Goal: Transaction & Acquisition: Purchase product/service

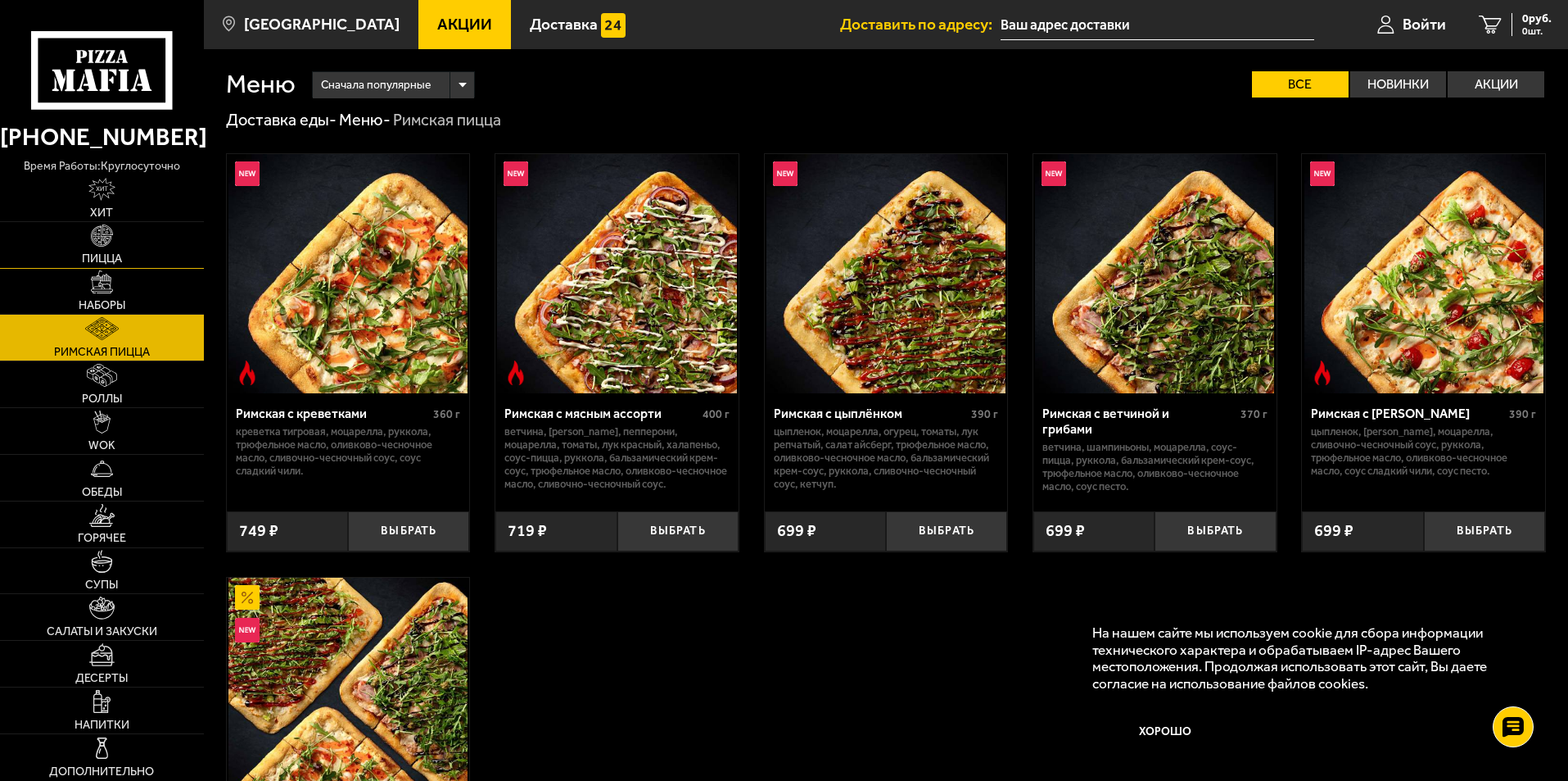
scroll to position [164, 0]
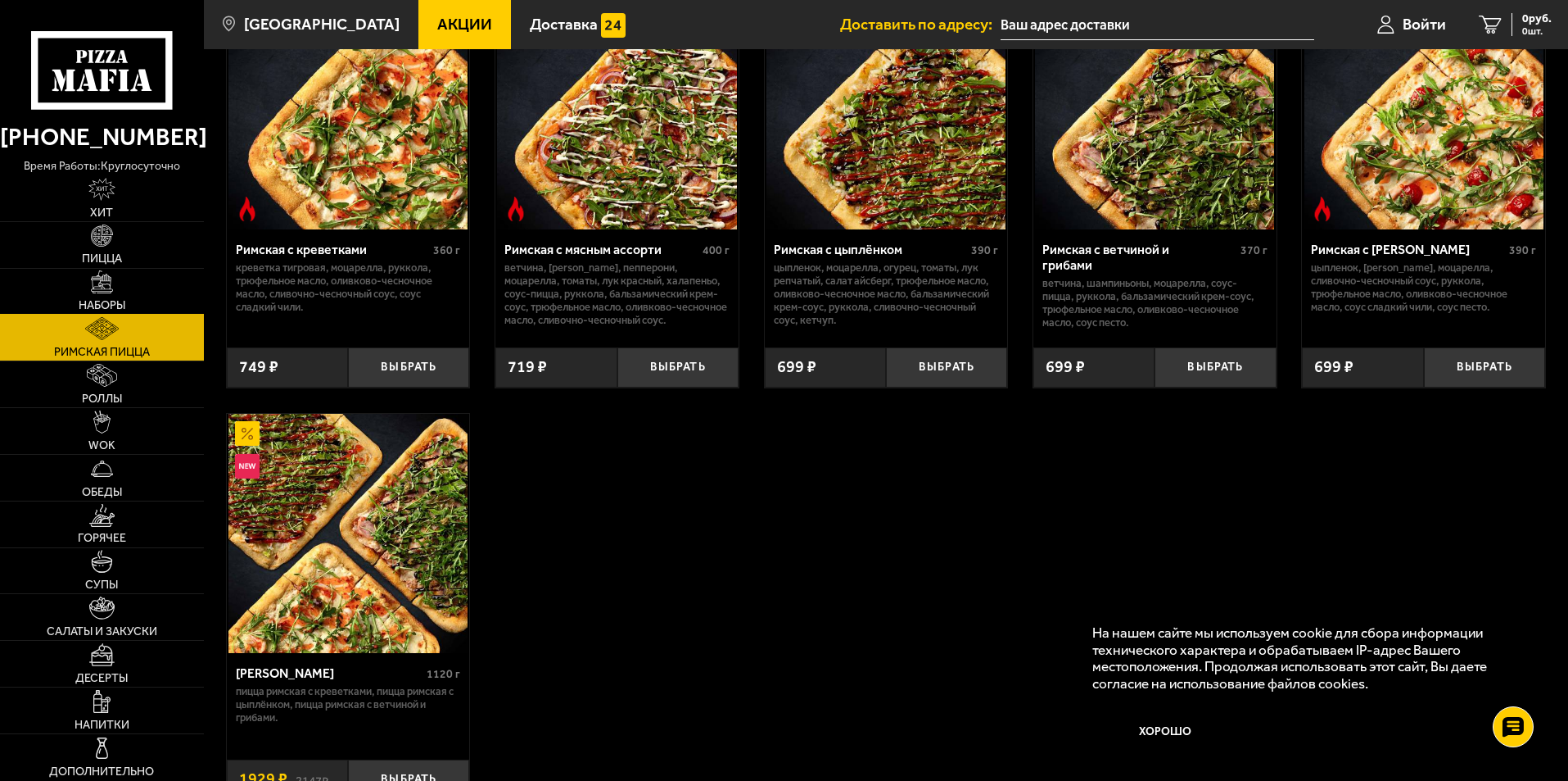
click at [137, 279] on link "Наборы" at bounding box center [102, 291] width 204 height 46
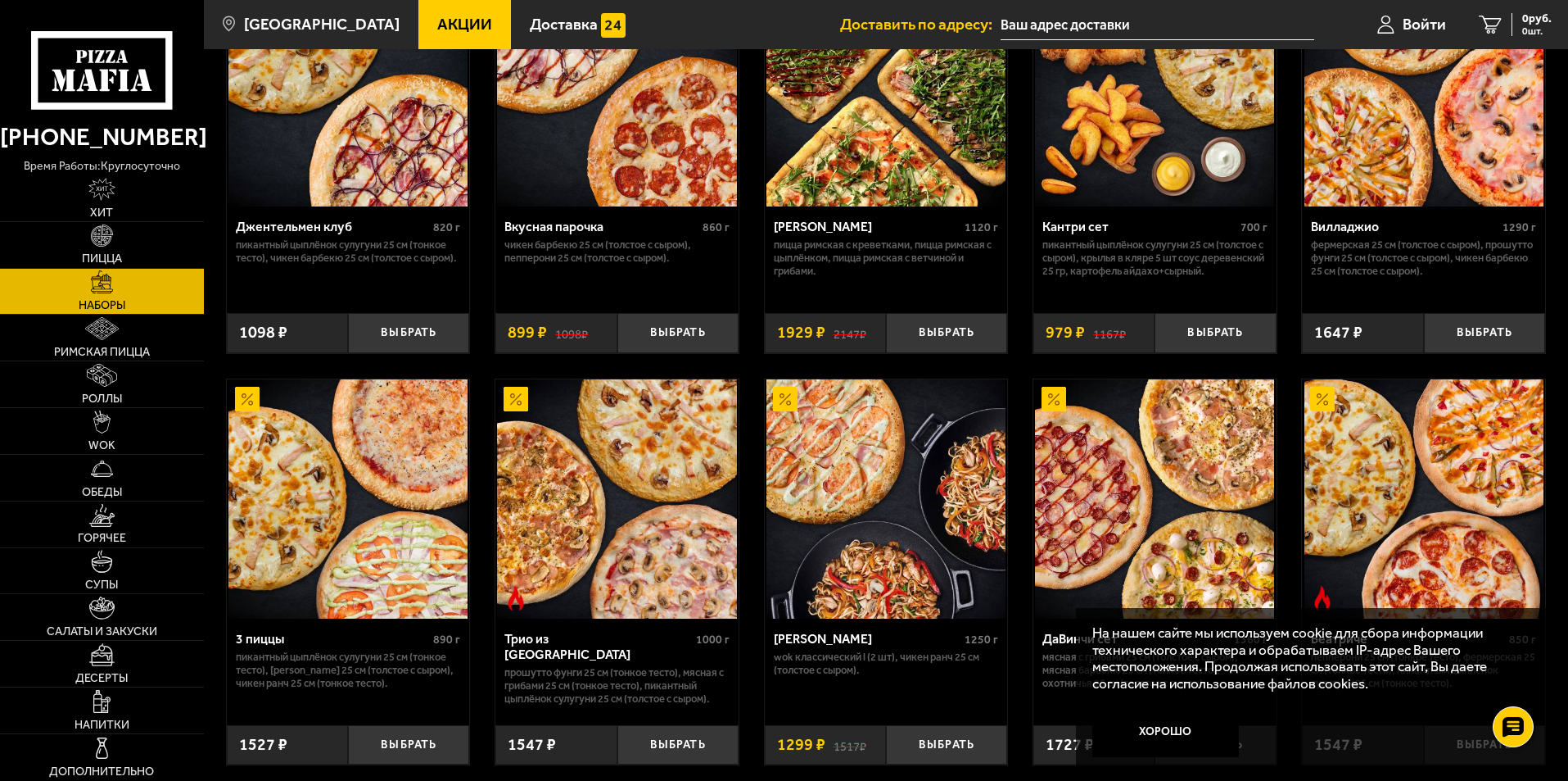
scroll to position [328, 0]
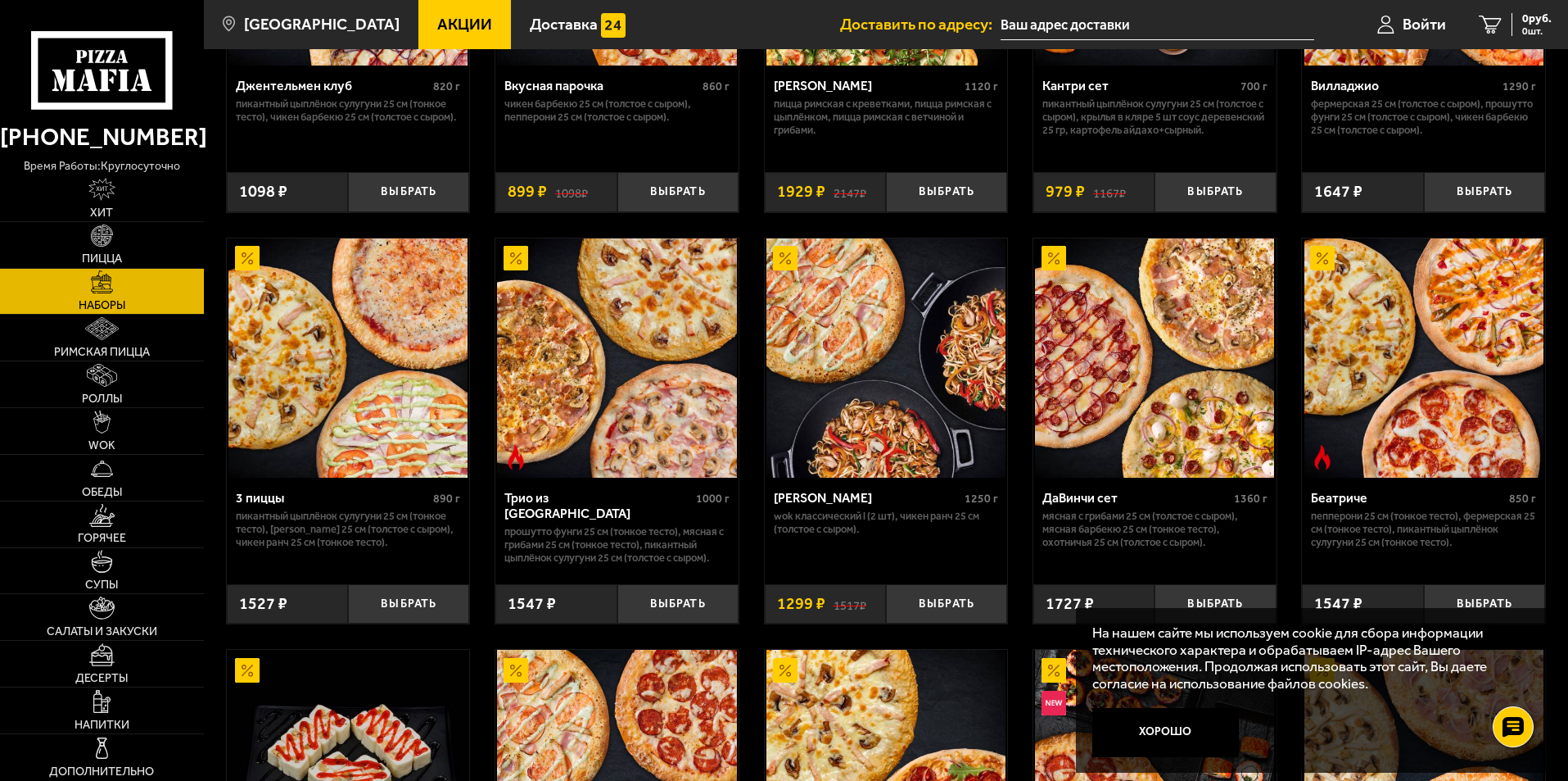
click at [310, 451] on img at bounding box center [348, 358] width 239 height 239
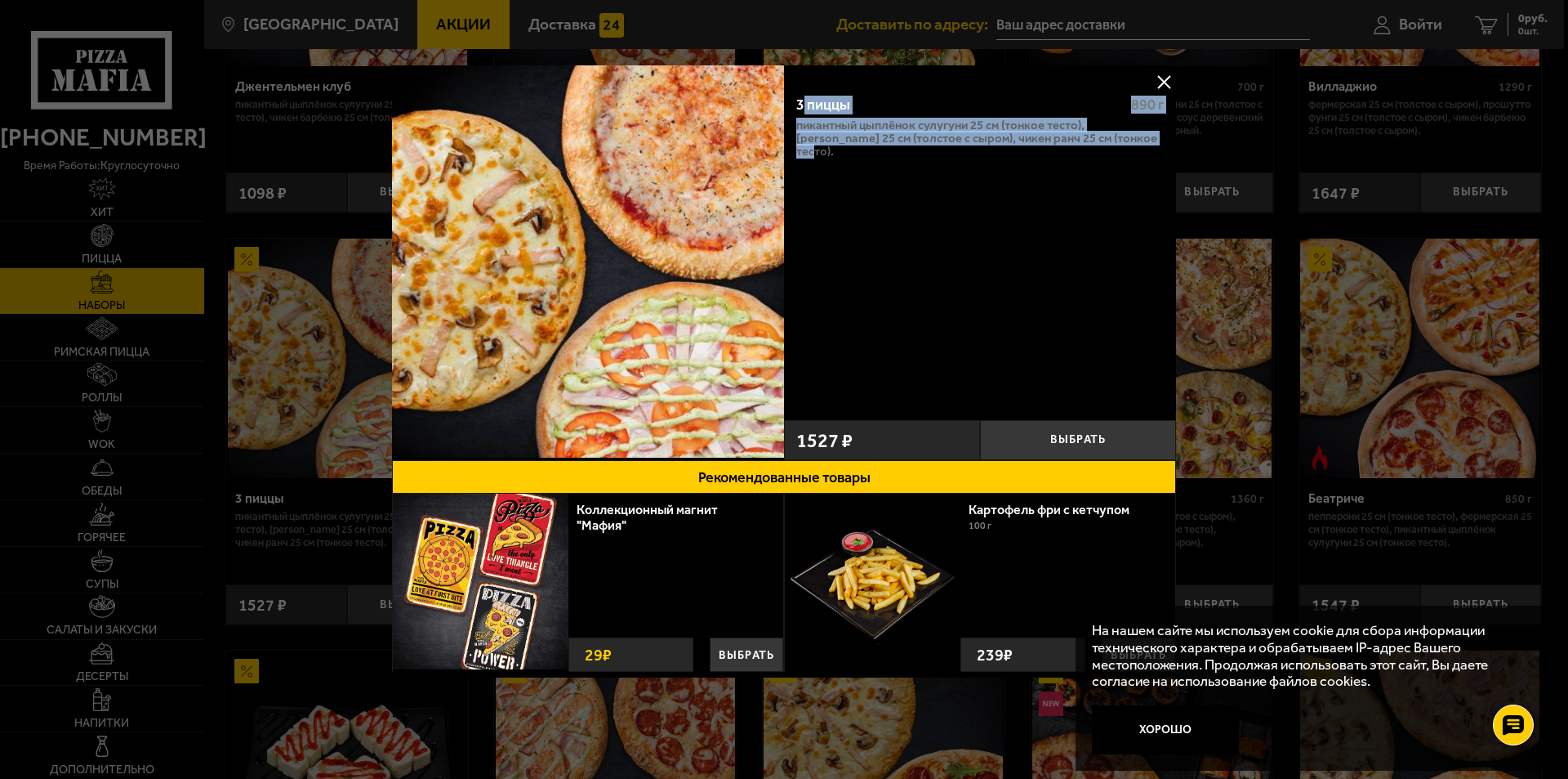
drag, startPoint x: 800, startPoint y: 95, endPoint x: 1103, endPoint y: 149, distance: 307.8
click at [1103, 149] on div "3 пиццы 890 г Пикантный цыплёнок сулугуни 25 см (тонкое тесто), [PERSON_NAME] 2…" at bounding box center [980, 247] width 392 height 330
copy div "пиццы 890 г Пикантный цыплёнок сулугуни 25 см (тонкое тесто), [PERSON_NAME] 25 …"
click at [1158, 76] on button at bounding box center [1164, 81] width 24 height 24
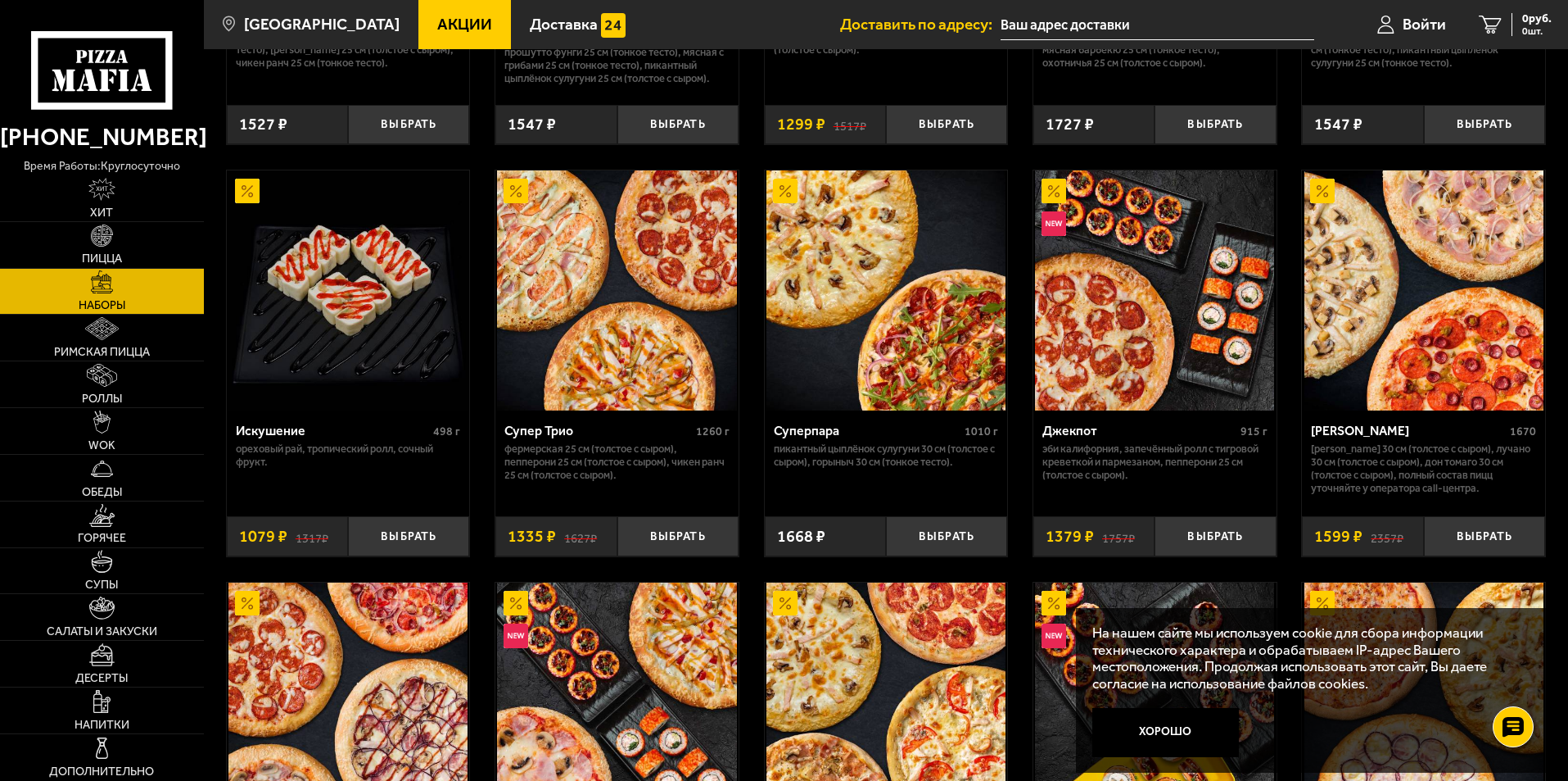
scroll to position [820, 0]
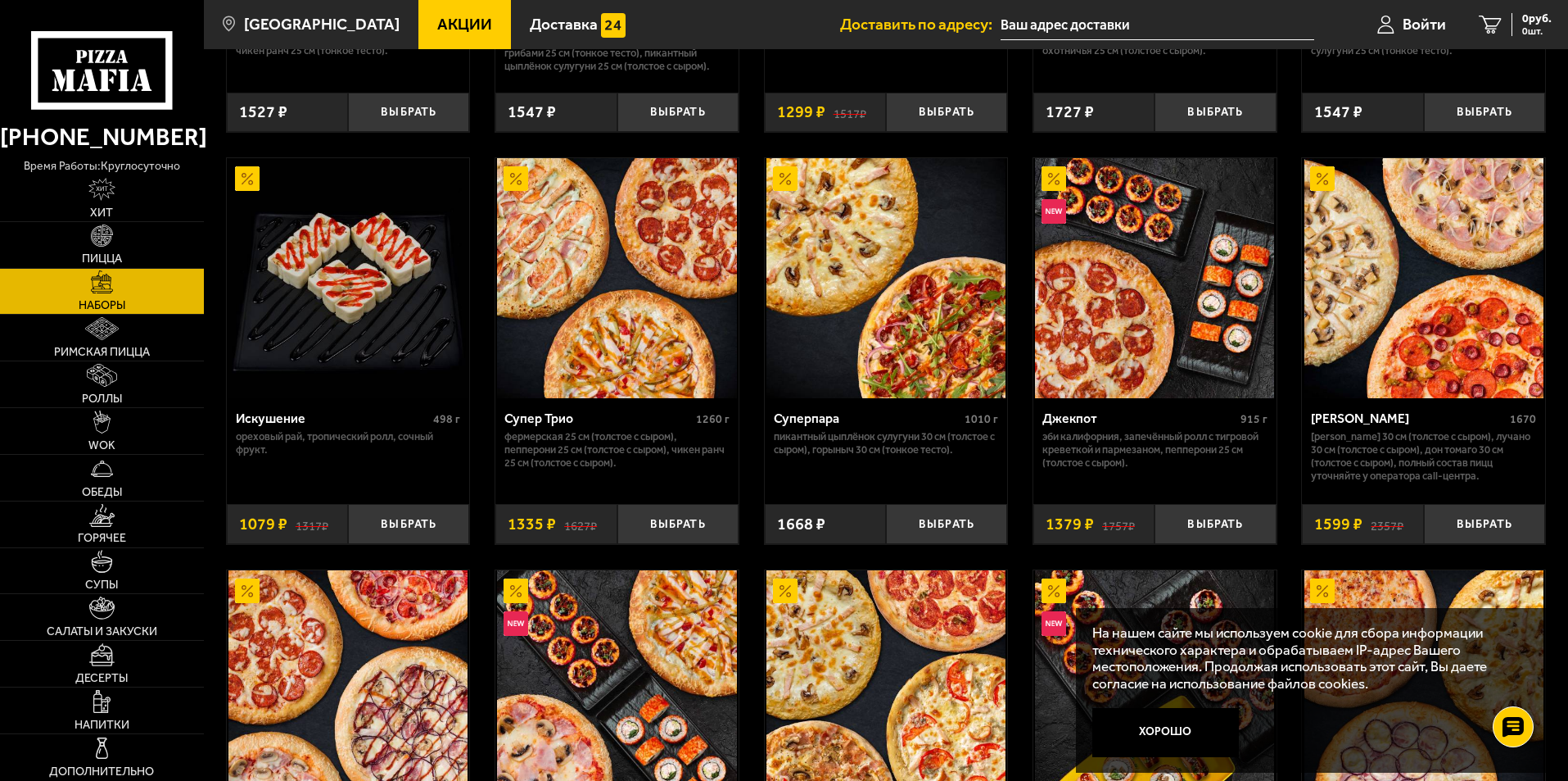
click at [348, 350] on img at bounding box center [348, 277] width 239 height 239
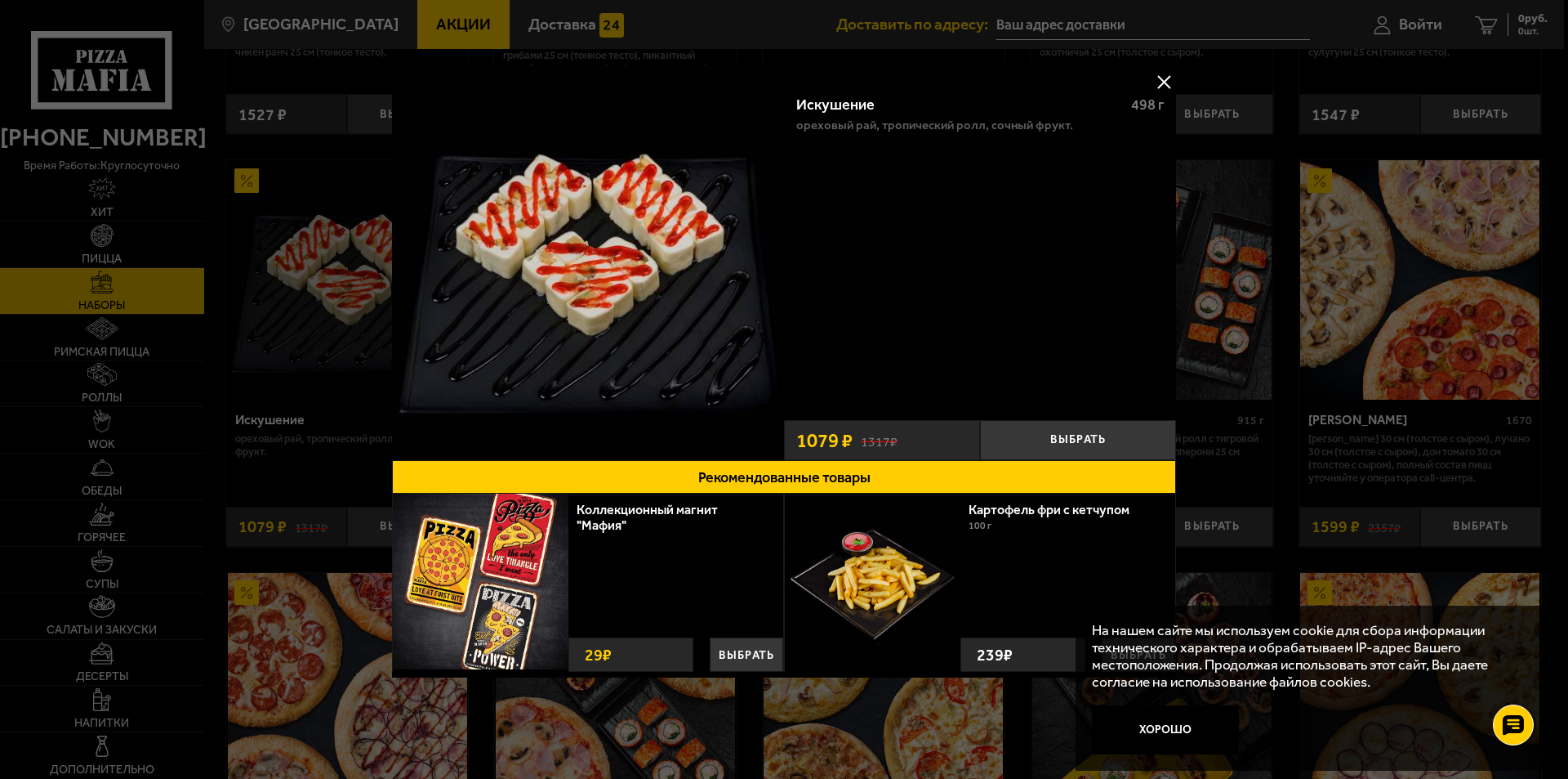
click at [1174, 68] on div "Искушение 498 г Ореховый рай, Тропический ролл, Сочный фрукт. Выбрать 1317 ₽ 10…" at bounding box center [980, 262] width 392 height 395
click at [1164, 75] on button at bounding box center [1164, 81] width 24 height 24
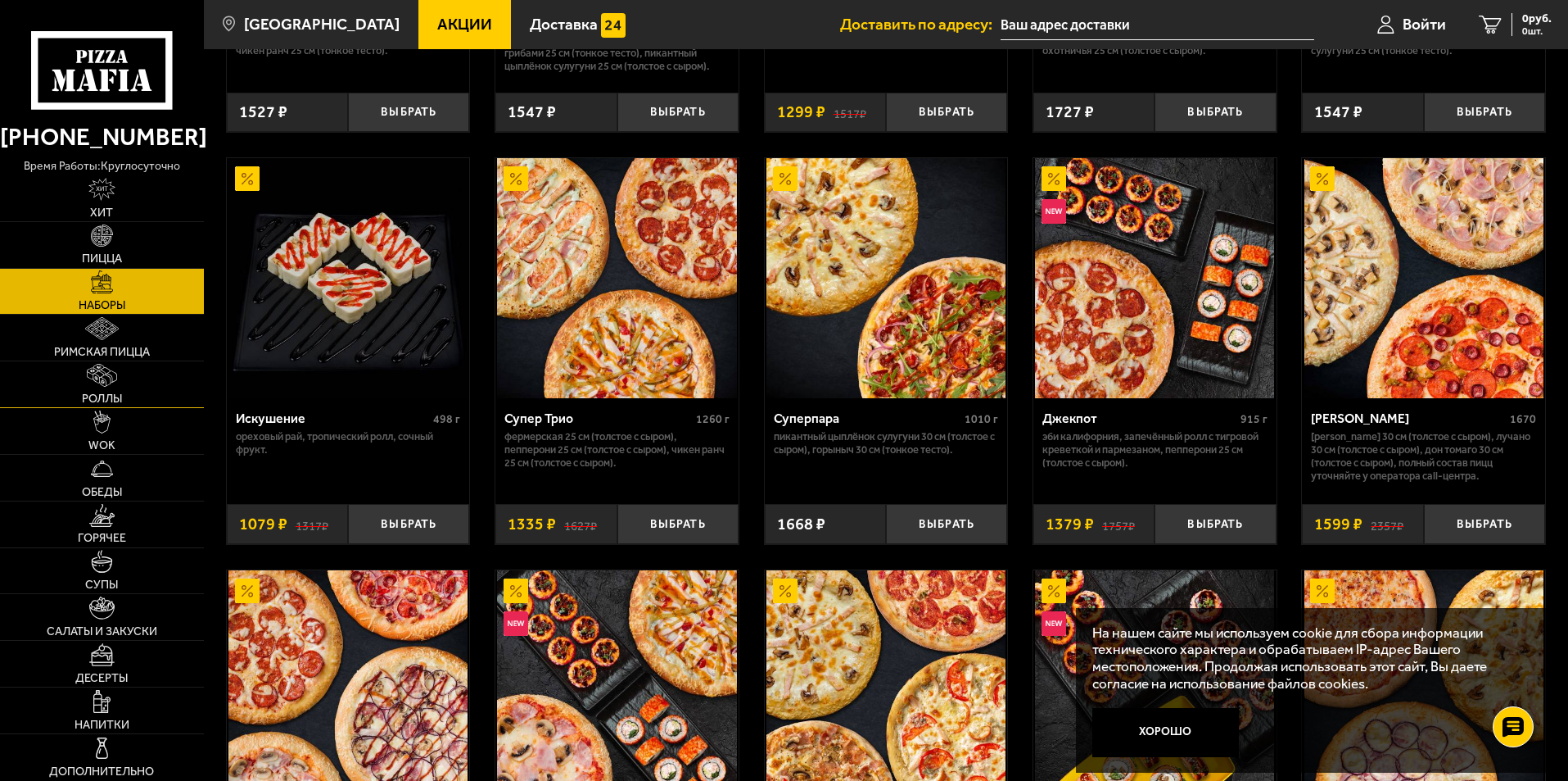
click at [113, 379] on img at bounding box center [101, 375] width 29 height 23
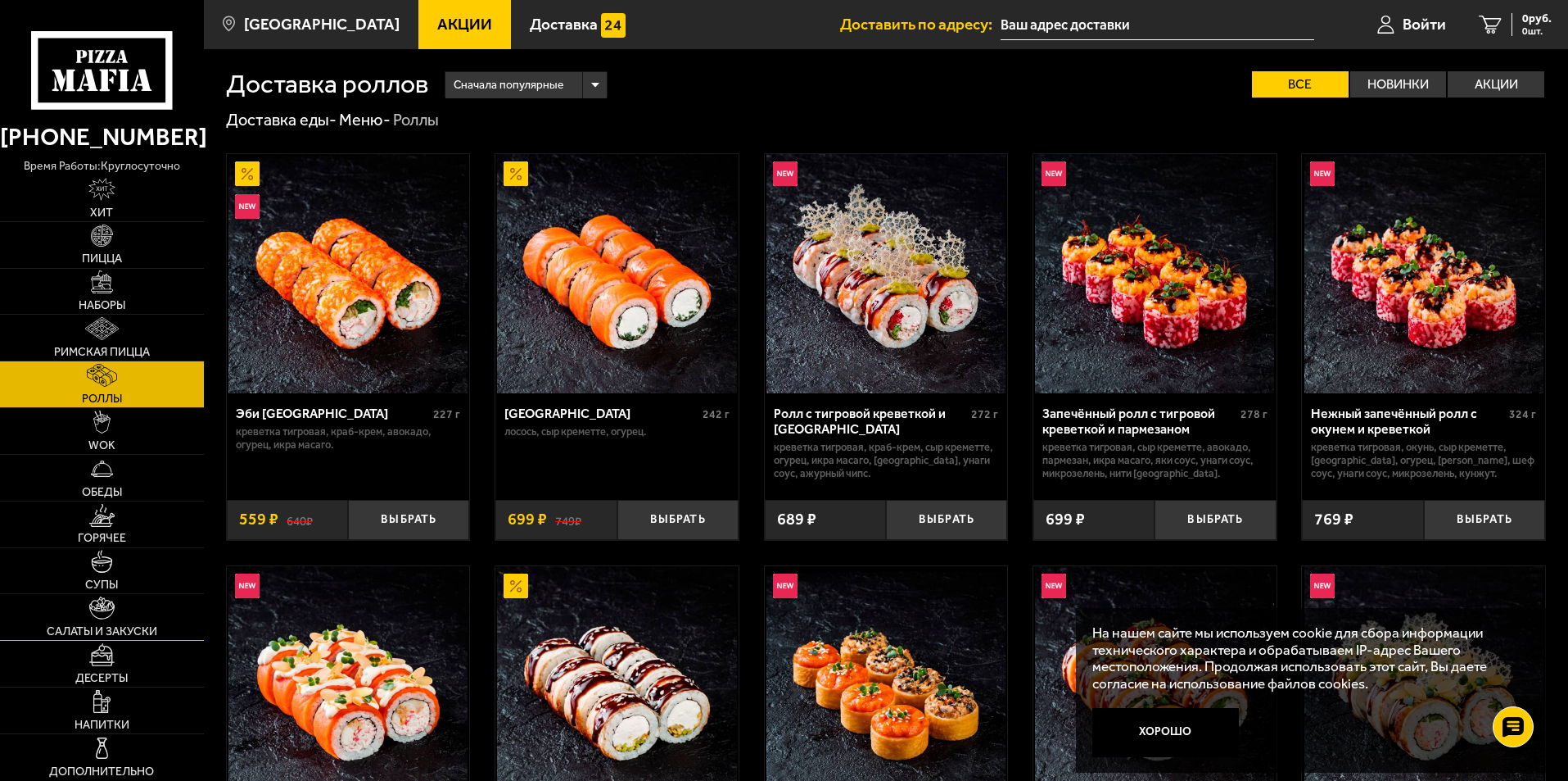
scroll to position [164, 0]
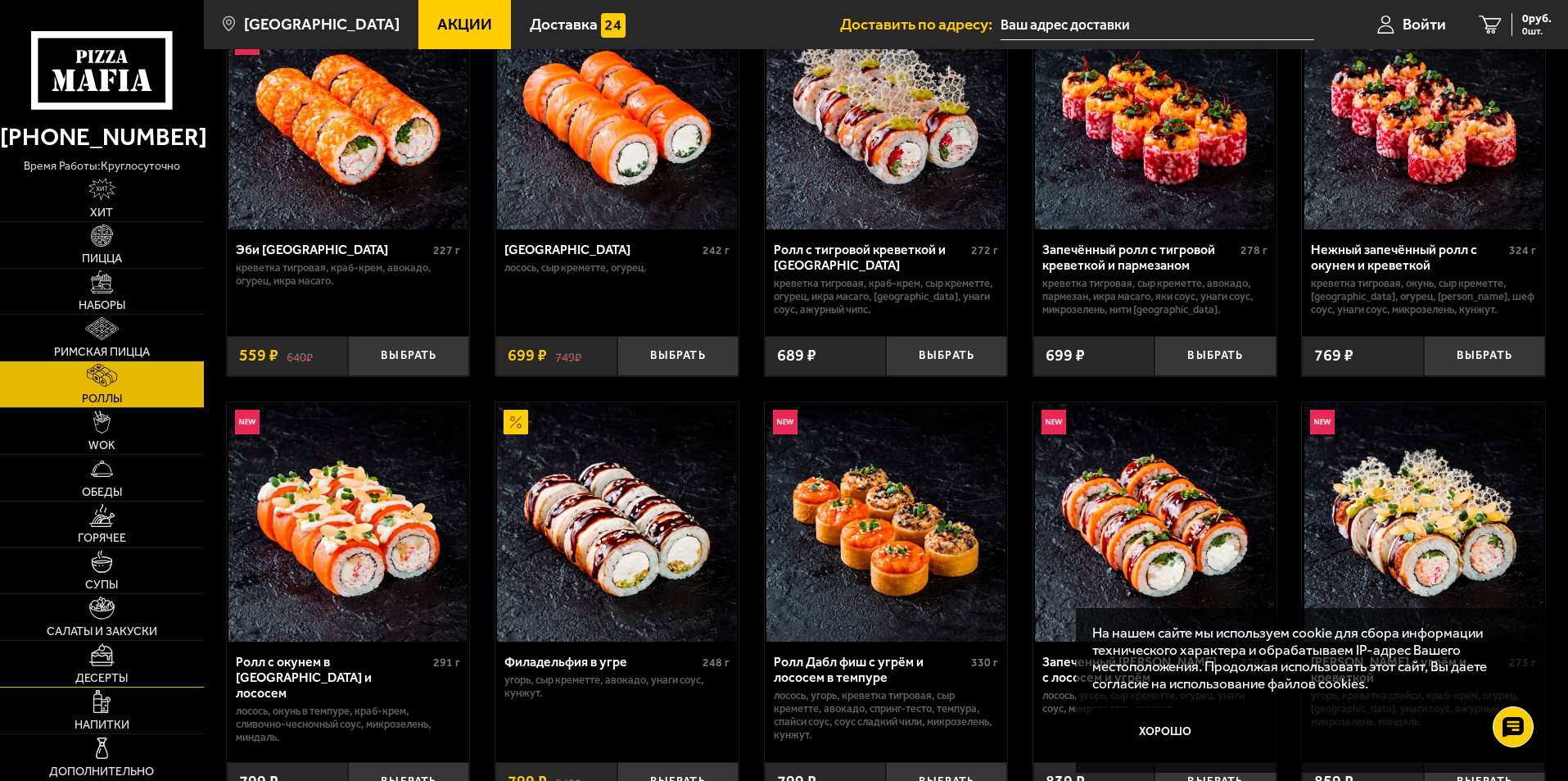
click at [139, 652] on link "Десерты" at bounding box center [102, 663] width 204 height 46
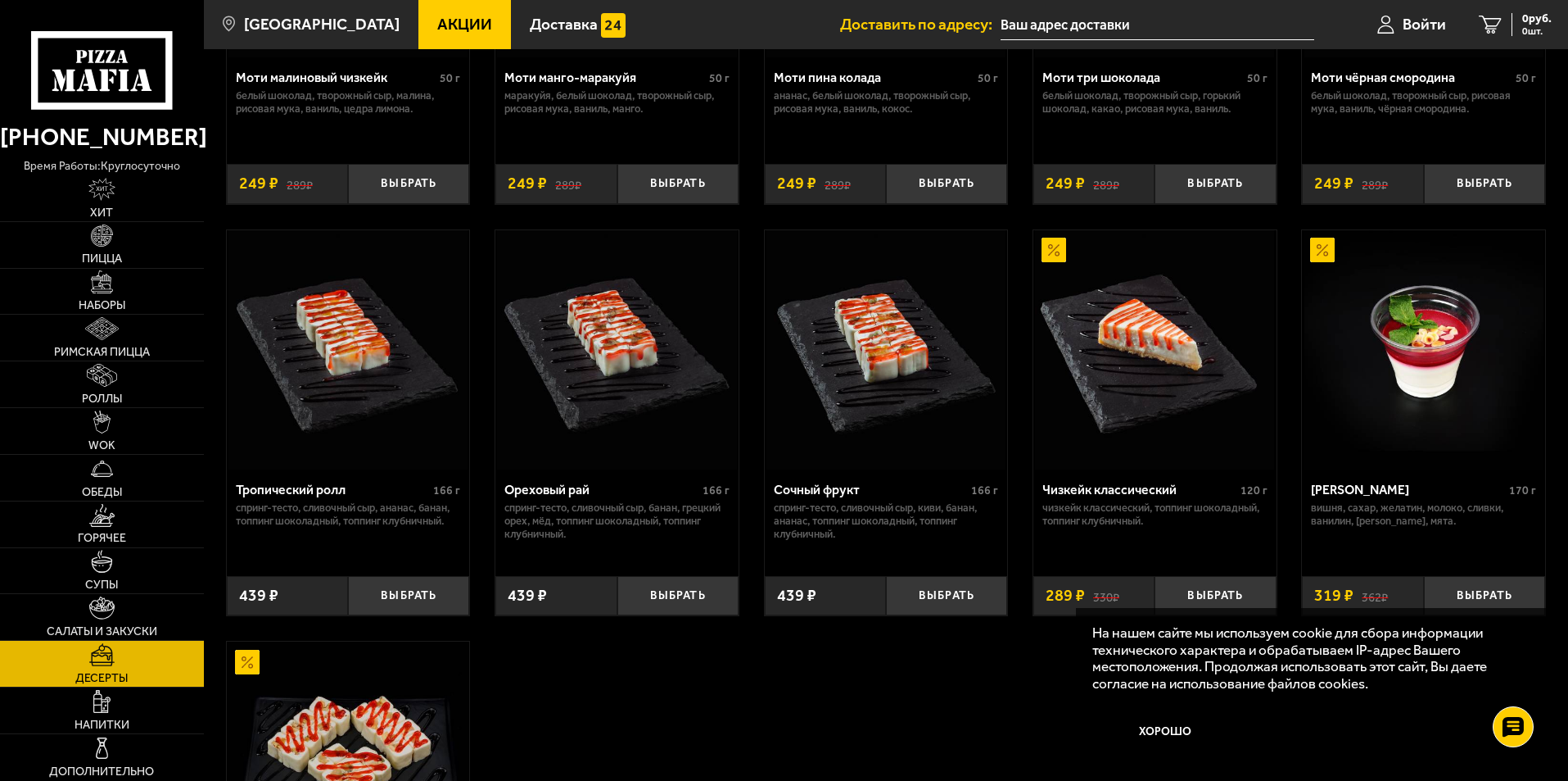
scroll to position [337, 0]
drag, startPoint x: 238, startPoint y: 511, endPoint x: 458, endPoint y: 533, distance: 221.1
click at [458, 533] on div "Тропический ролл 166 г спринг-тесто, сливочный сыр, ананас, банан, топпинг шоко…" at bounding box center [348, 516] width 243 height 94
copy p "спринг-тесто, сливочный сыр, ананас, банан, топпинг шоколадный, топпинг клубнич…"
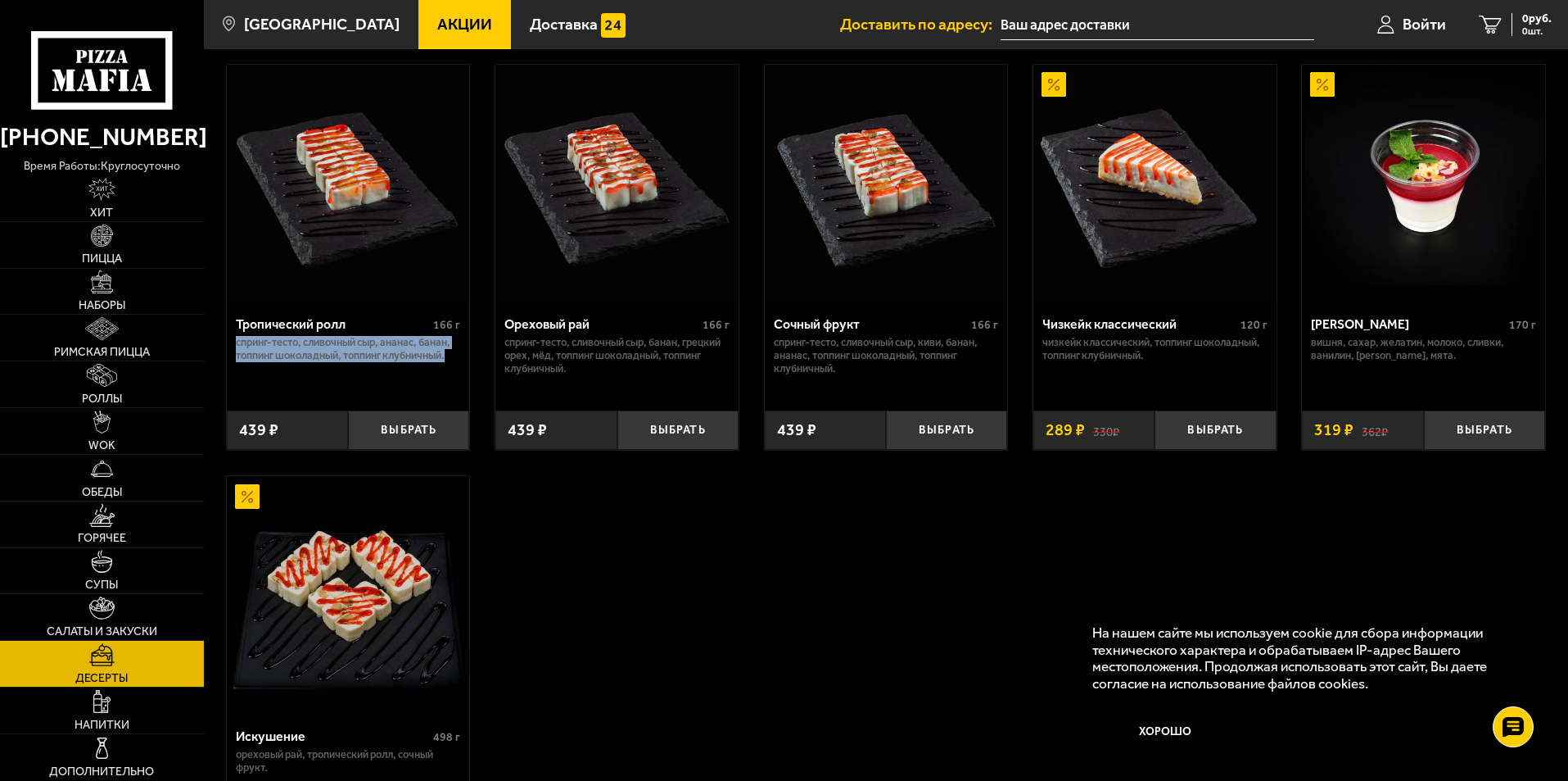
scroll to position [501, 0]
click at [661, 479] on div "Моти малиновый чизкейк 50 г белый шоколад, творожный сыр, малина, рисовая мука,…" at bounding box center [886, 258] width 1364 height 1255
